Goal: Task Accomplishment & Management: Use online tool/utility

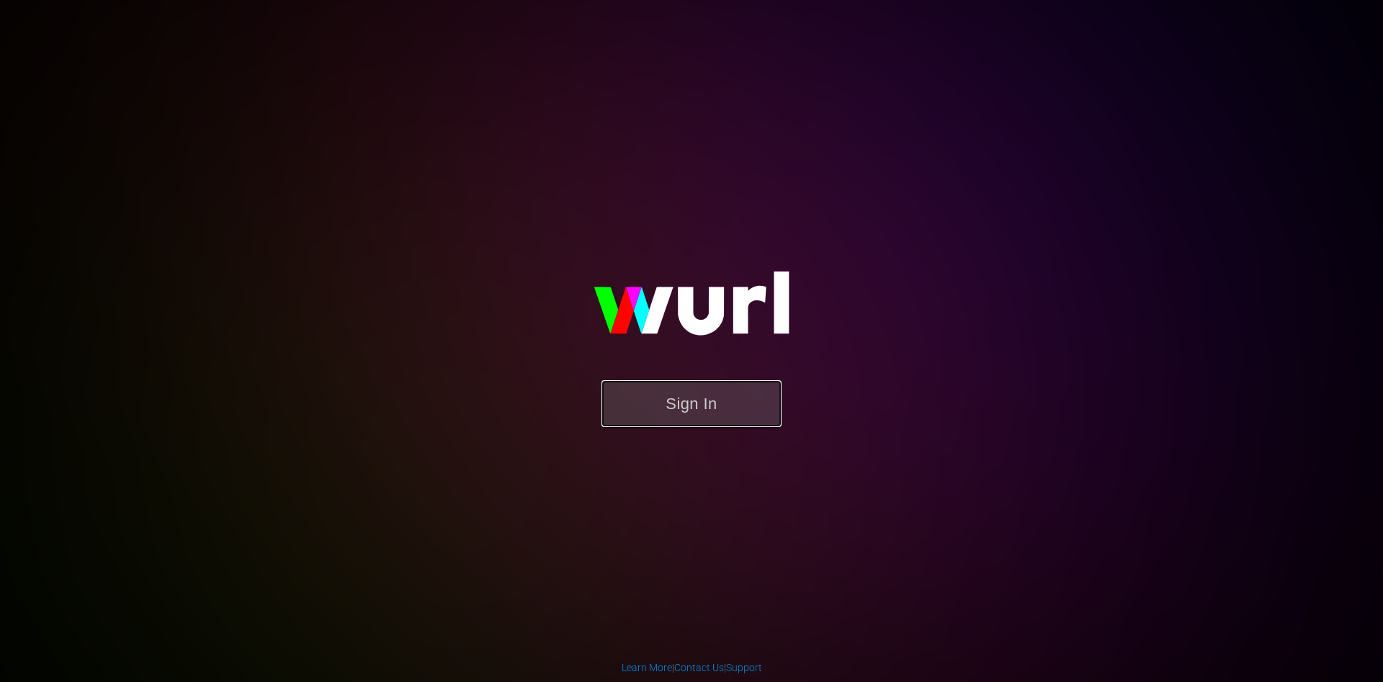
click at [715, 403] on button "Sign In" at bounding box center [691, 403] width 180 height 47
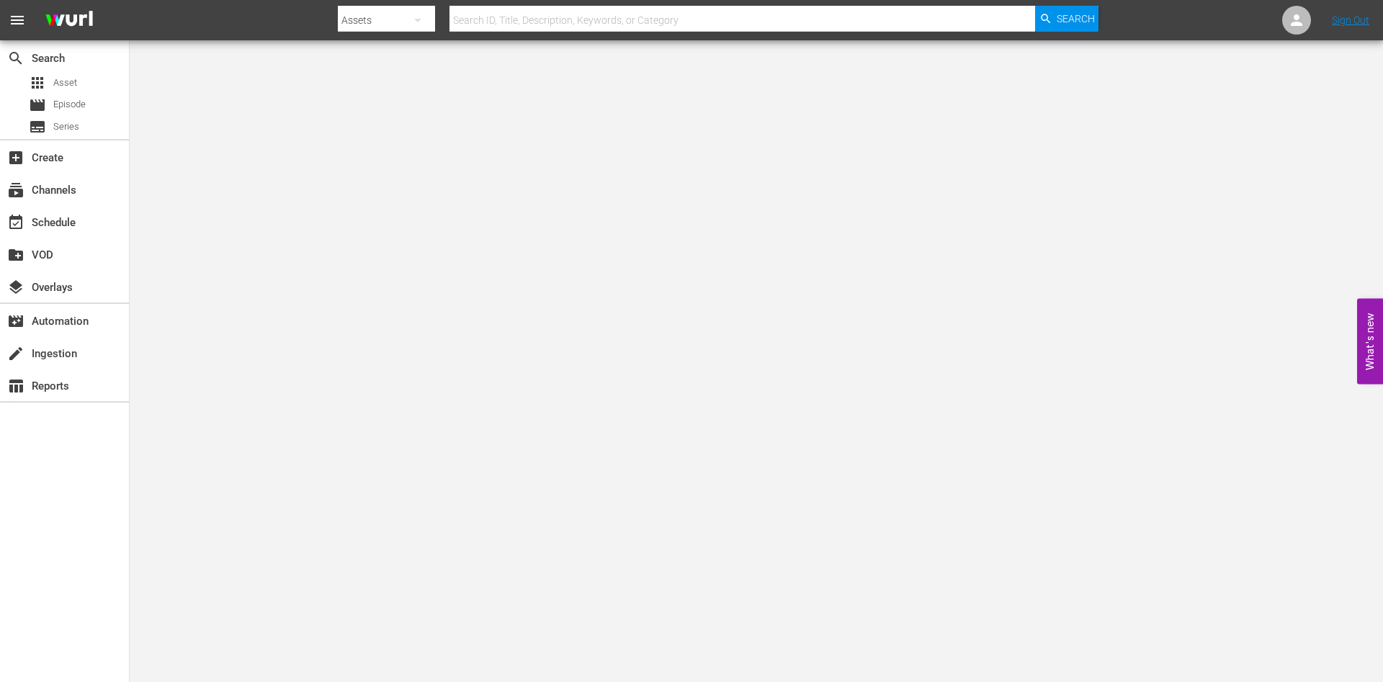
click at [50, 204] on div "subscriptions Channels" at bounding box center [64, 189] width 129 height 32
click at [58, 209] on div "event_available Schedule" at bounding box center [64, 221] width 129 height 29
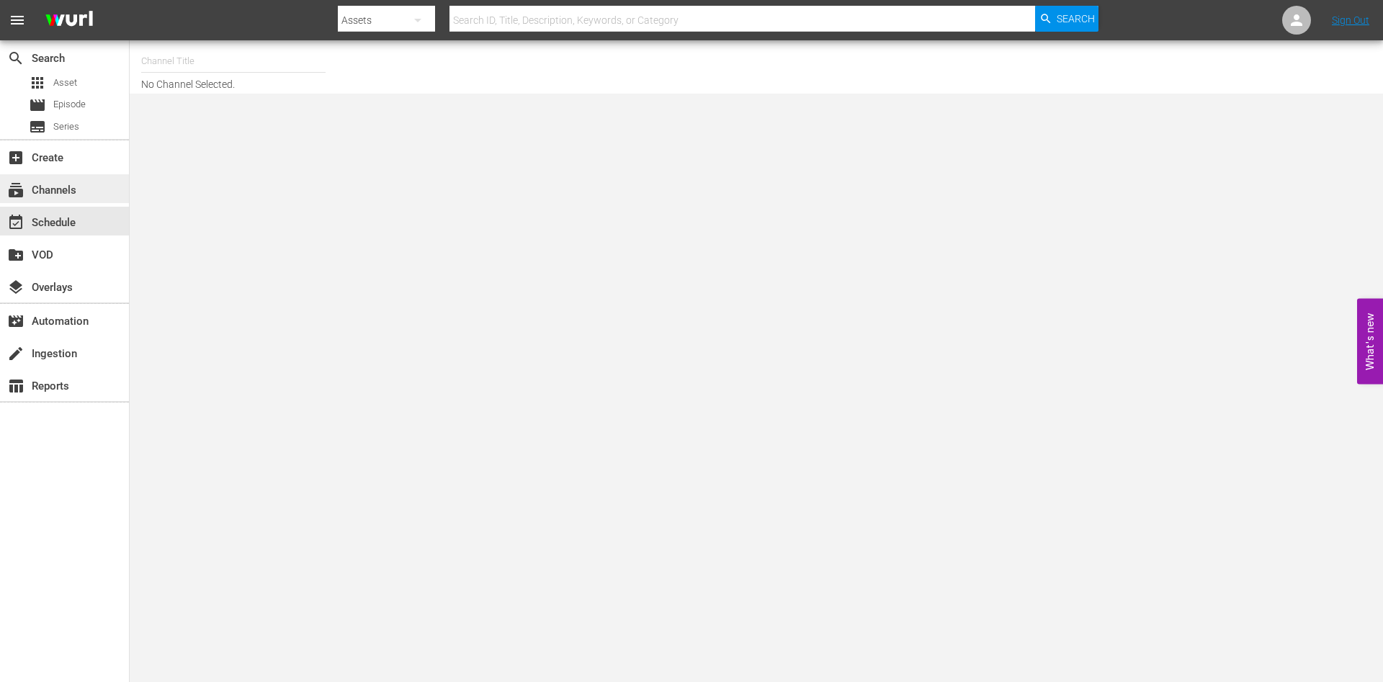
click at [75, 185] on div "subscriptions Channels" at bounding box center [40, 187] width 81 height 13
